Goal: Transaction & Acquisition: Purchase product/service

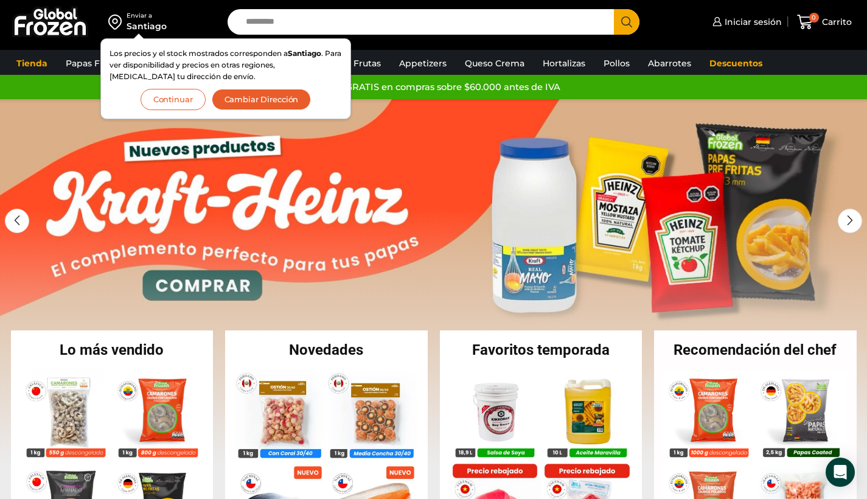
click at [172, 94] on button "Continuar" at bounding box center [172, 99] width 65 height 21
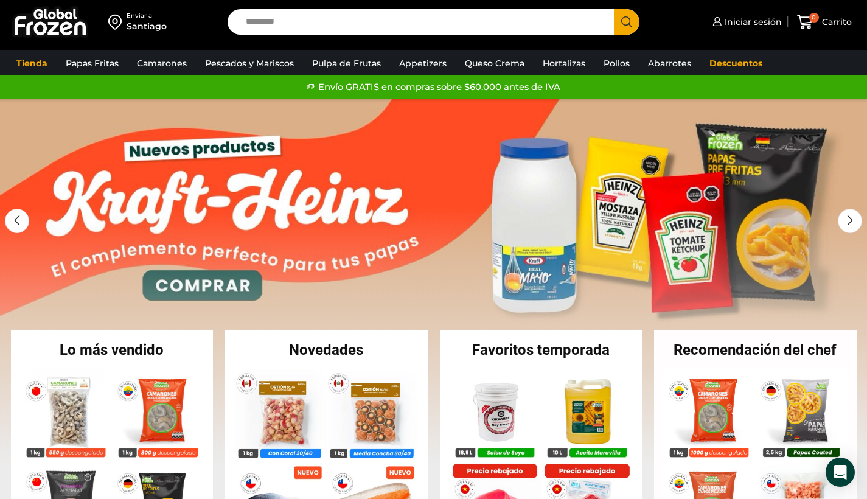
click at [268, 26] on input "Search input" at bounding box center [424, 22] width 369 height 26
type input "*******"
click at [626, 22] on button "Search" at bounding box center [627, 22] width 26 height 26
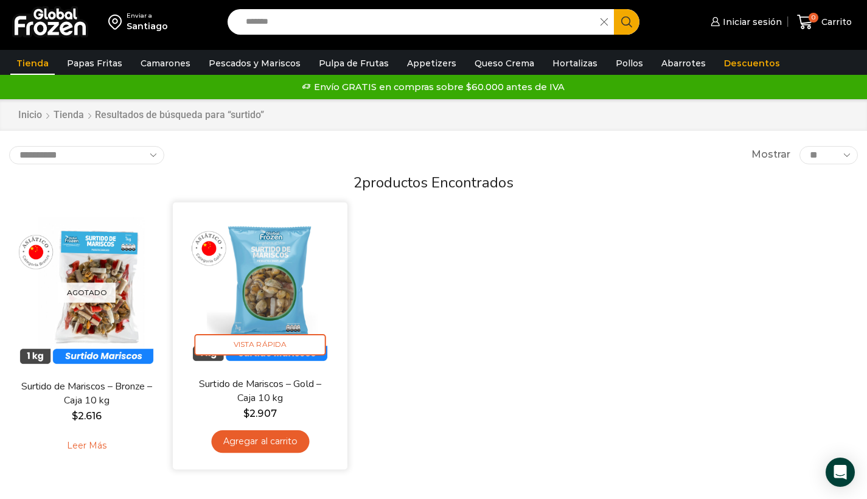
click at [274, 293] on img at bounding box center [260, 289] width 156 height 156
click at [281, 246] on img at bounding box center [260, 289] width 156 height 156
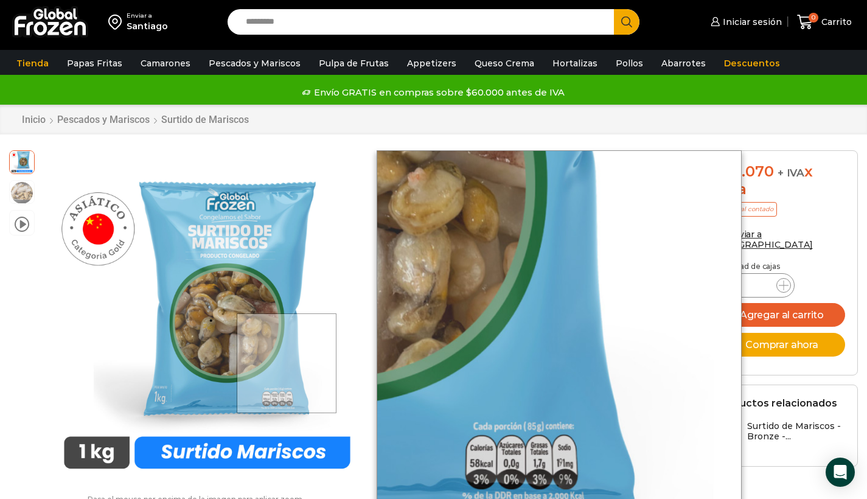
scroll to position [153, 0]
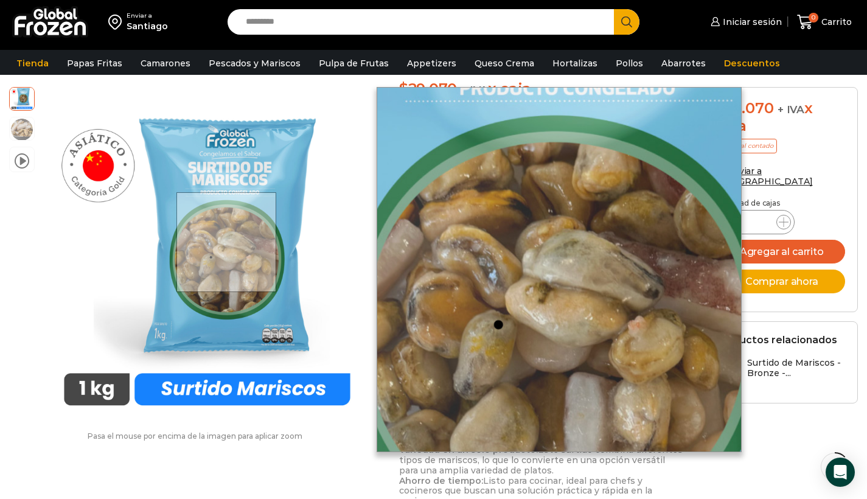
click at [252, 213] on div at bounding box center [226, 242] width 100 height 100
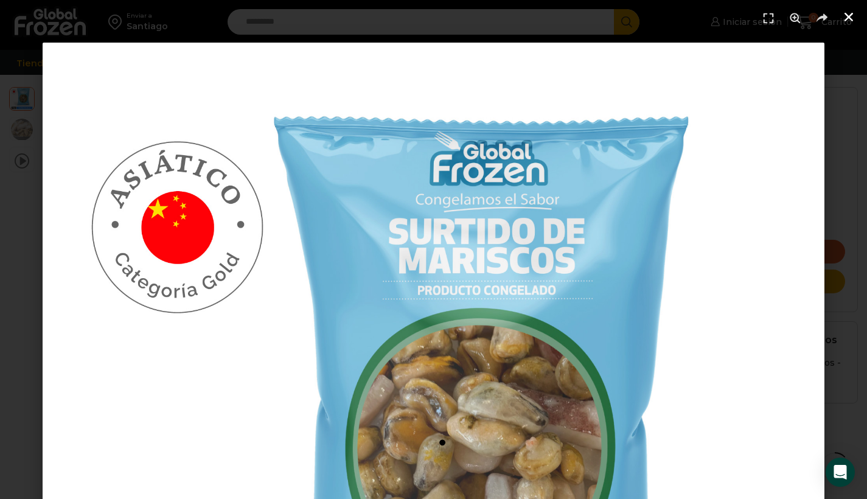
click at [852, 16] on icon "Cerrar (Esc)" at bounding box center [848, 17] width 12 height 12
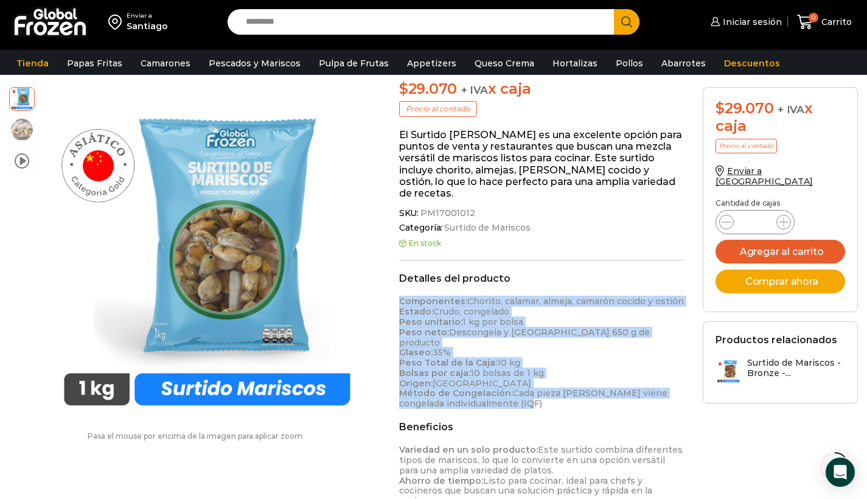
drag, startPoint x: 401, startPoint y: 299, endPoint x: 527, endPoint y: 387, distance: 152.9
click at [527, 387] on p "Componentes: Chorito, calamar, almeja, camarón cocido y ostión Estado: Crudo, c…" at bounding box center [541, 352] width 285 height 113
copy p "Componentes: Chorito, calamar, almeja, camarón cocido y ostión Estado: Crudo, c…"
